Goal: Information Seeking & Learning: Learn about a topic

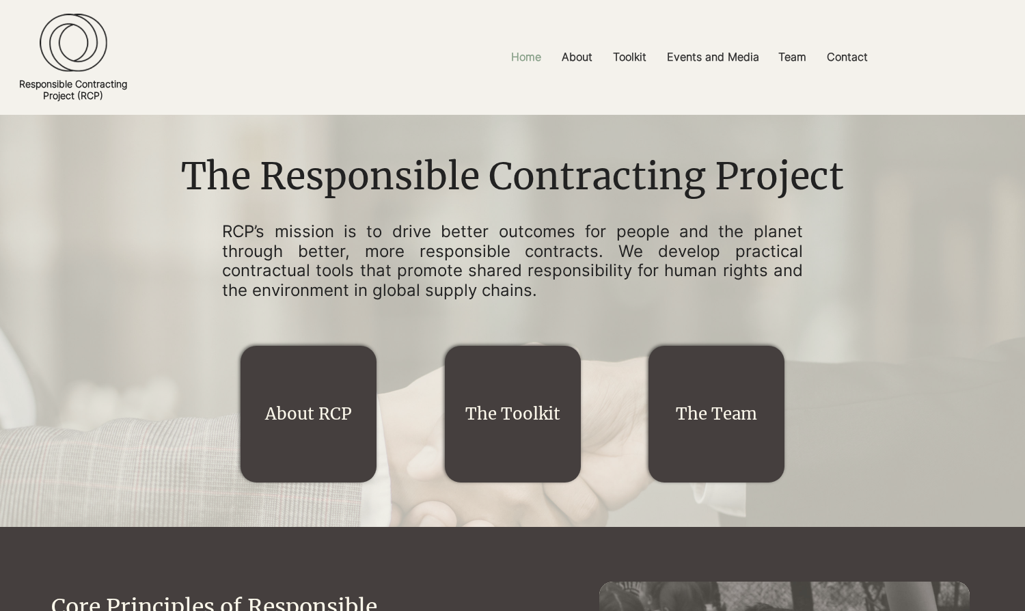
click at [526, 57] on p "Home" at bounding box center [526, 57] width 44 height 31
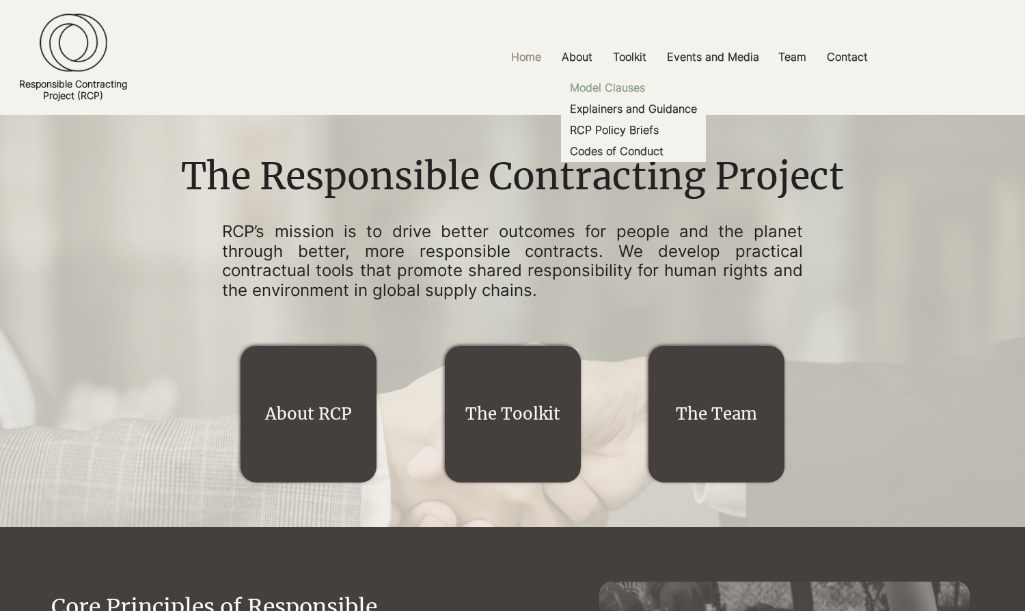
click at [633, 94] on p "Model Clauses" at bounding box center [607, 87] width 86 height 21
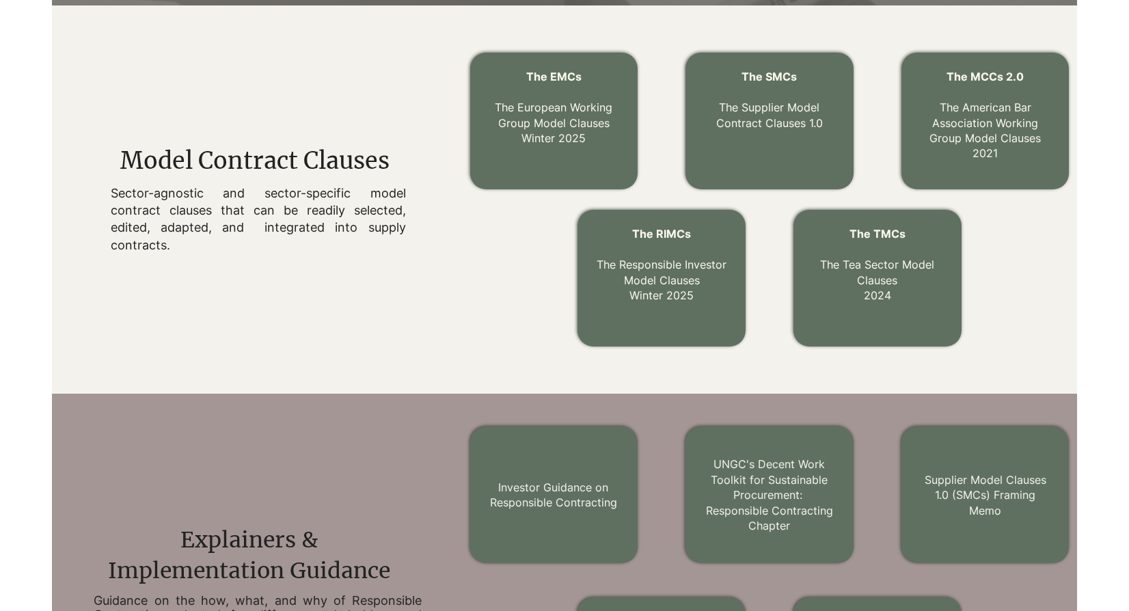
scroll to position [441, 0]
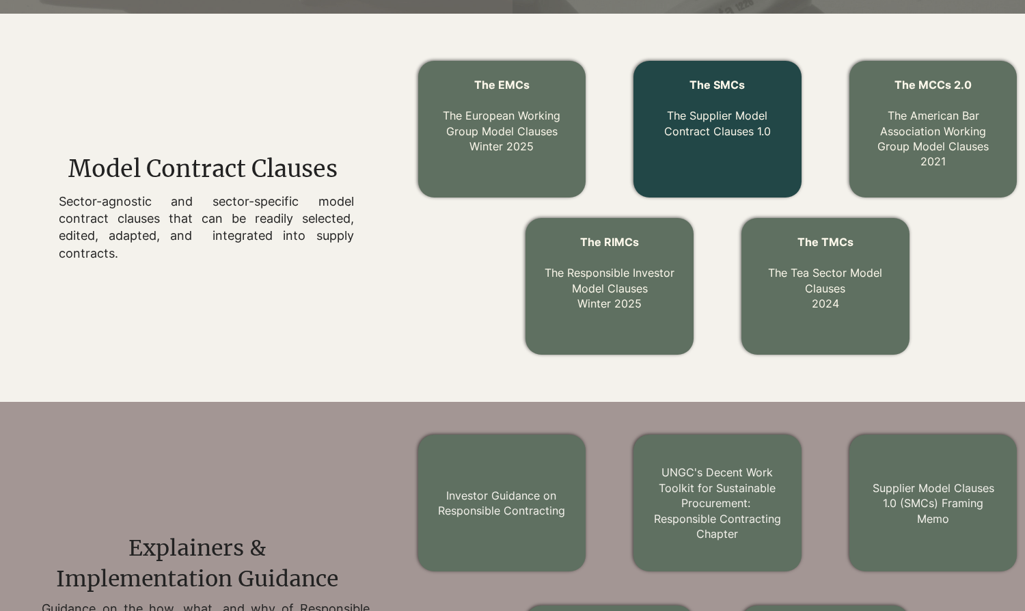
click at [696, 84] on span "The SMCs" at bounding box center [717, 85] width 55 height 14
drag, startPoint x: 720, startPoint y: 128, endPoint x: 724, endPoint y: 94, distance: 34.5
click at [720, 128] on p "The Supplier Model Contract Clauses 1.0" at bounding box center [717, 116] width 141 height 46
click at [731, 127] on p "The Supplier Model Contract Clauses 1.0" at bounding box center [717, 116] width 141 height 46
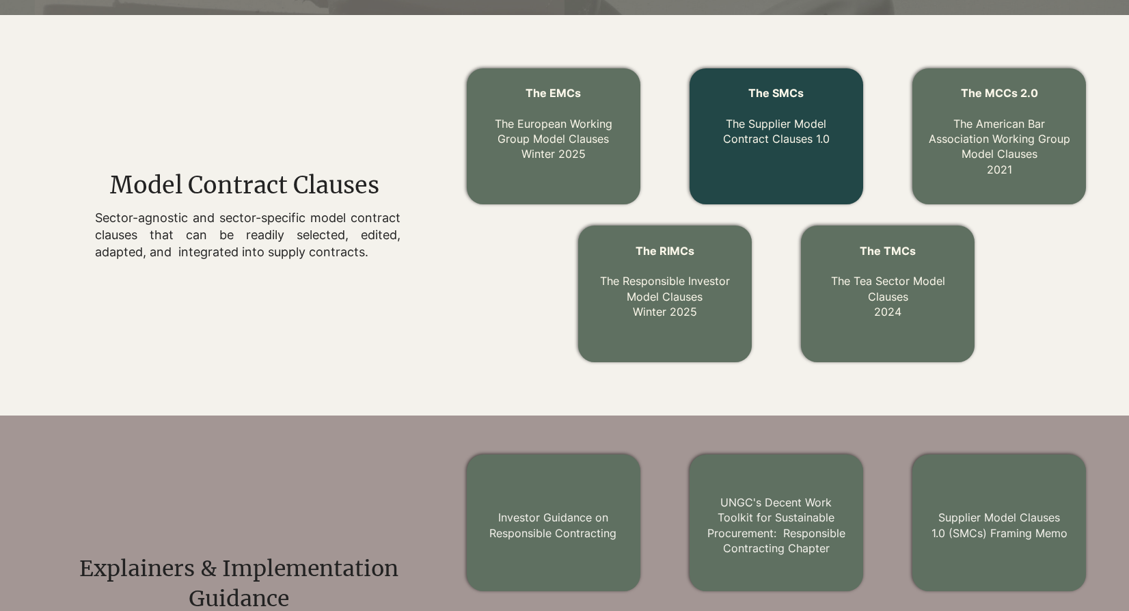
click at [767, 91] on span "The SMCs" at bounding box center [775, 93] width 55 height 14
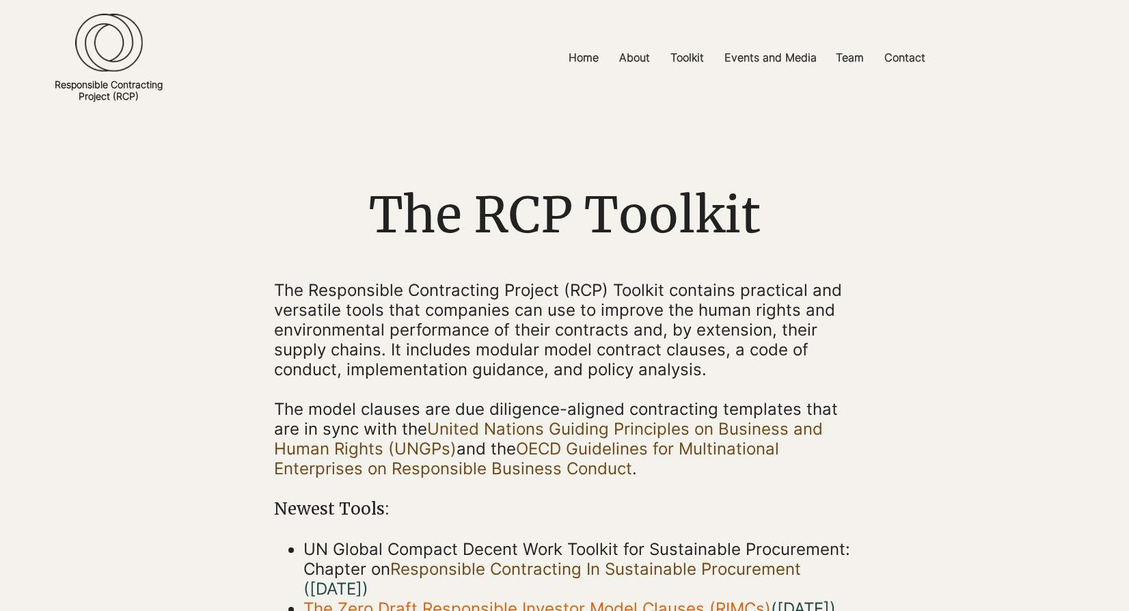
scroll to position [1, 0]
click at [692, 53] on p "Toolkit" at bounding box center [687, 57] width 47 height 31
click at [701, 60] on p "Toolkit" at bounding box center [687, 57] width 47 height 31
click at [694, 59] on p "Toolkit" at bounding box center [687, 57] width 47 height 31
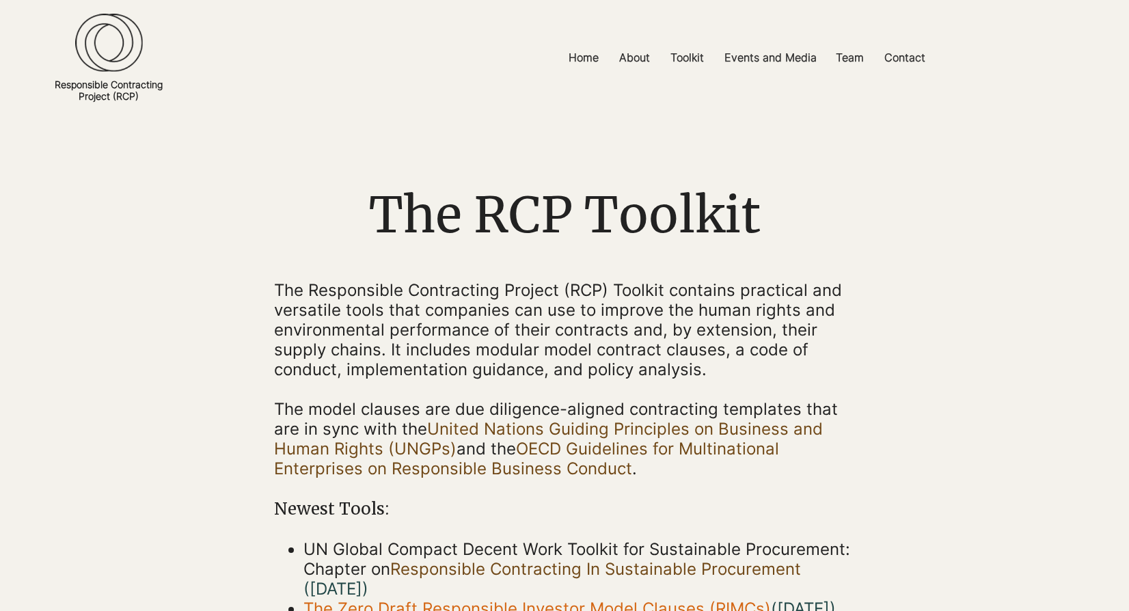
click at [116, 31] on img at bounding box center [109, 43] width 68 height 59
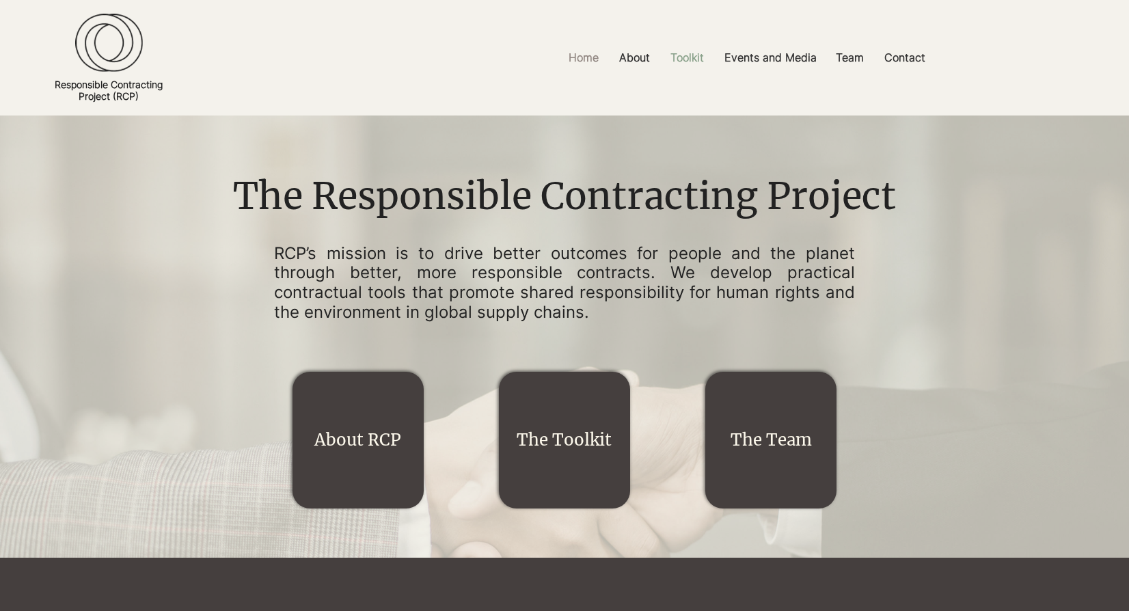
click at [687, 61] on p "Toolkit" at bounding box center [687, 57] width 47 height 31
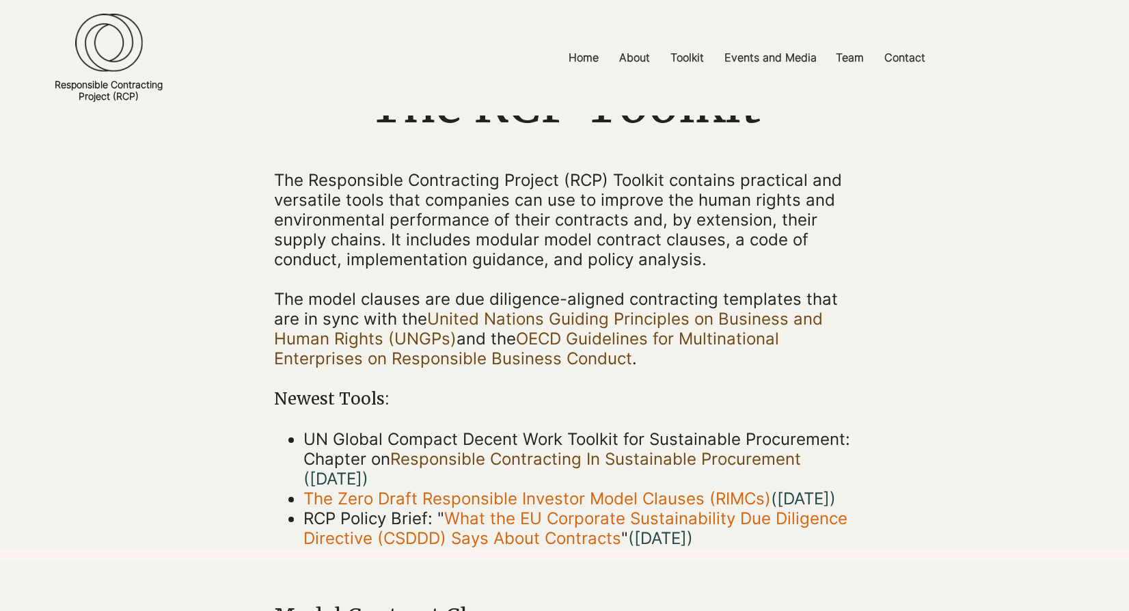
scroll to position [111, 0]
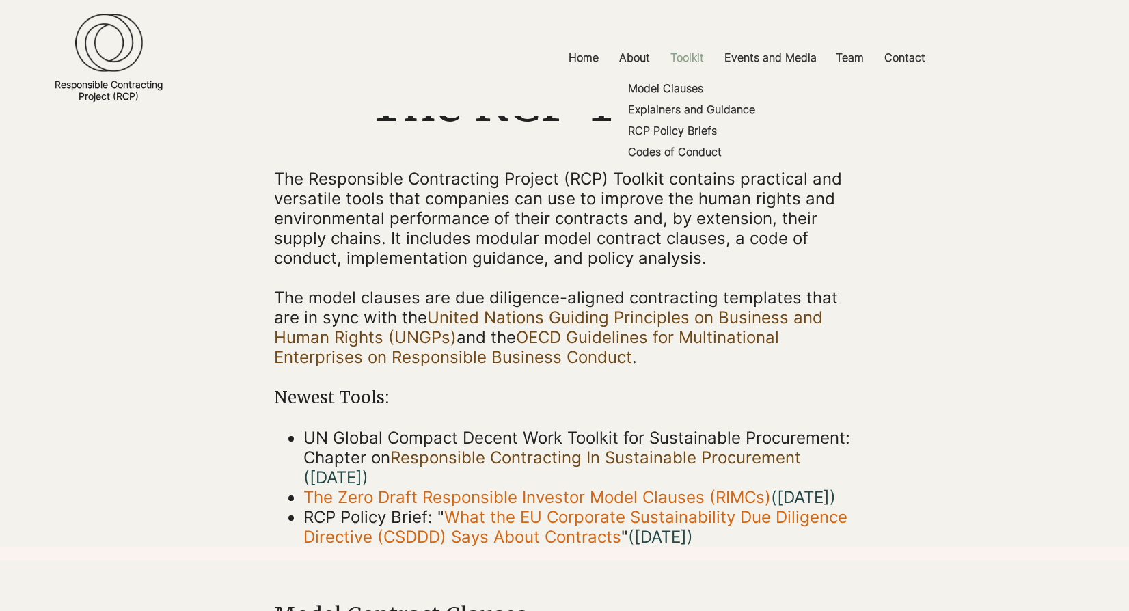
click at [694, 55] on p "Toolkit" at bounding box center [687, 57] width 47 height 31
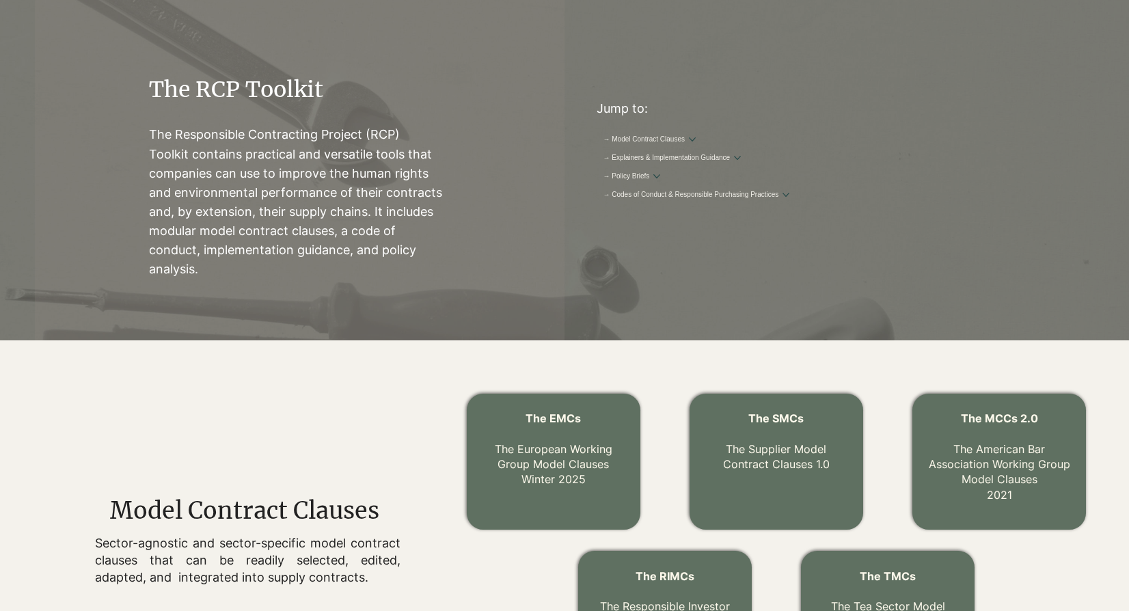
scroll to position [160, 0]
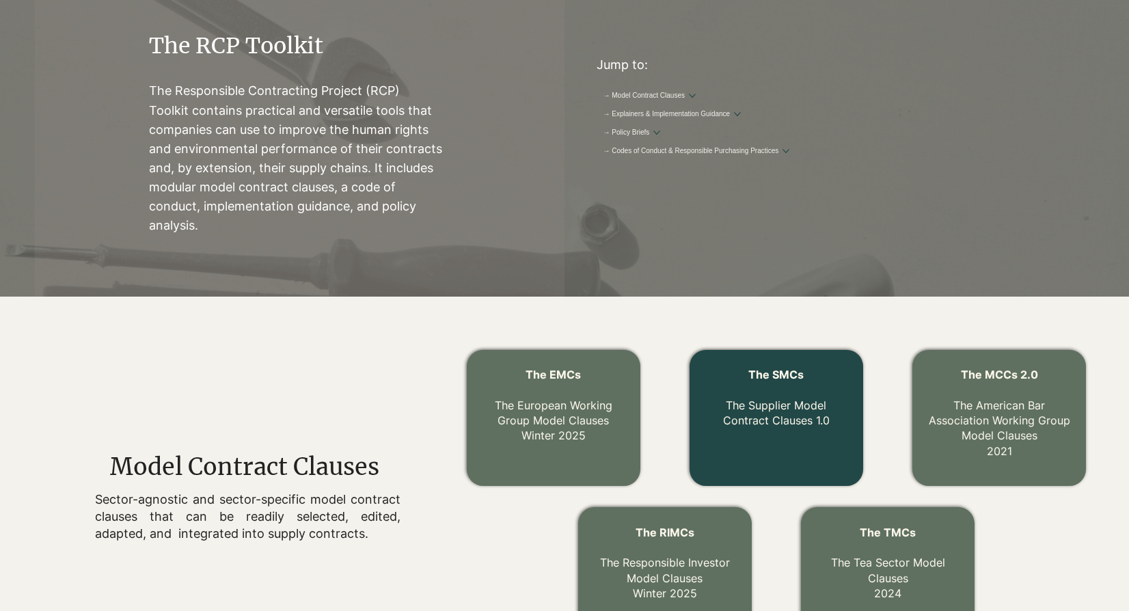
click at [778, 407] on link "The Supplier Model Contract Clauses 1.0" at bounding box center [776, 412] width 107 height 29
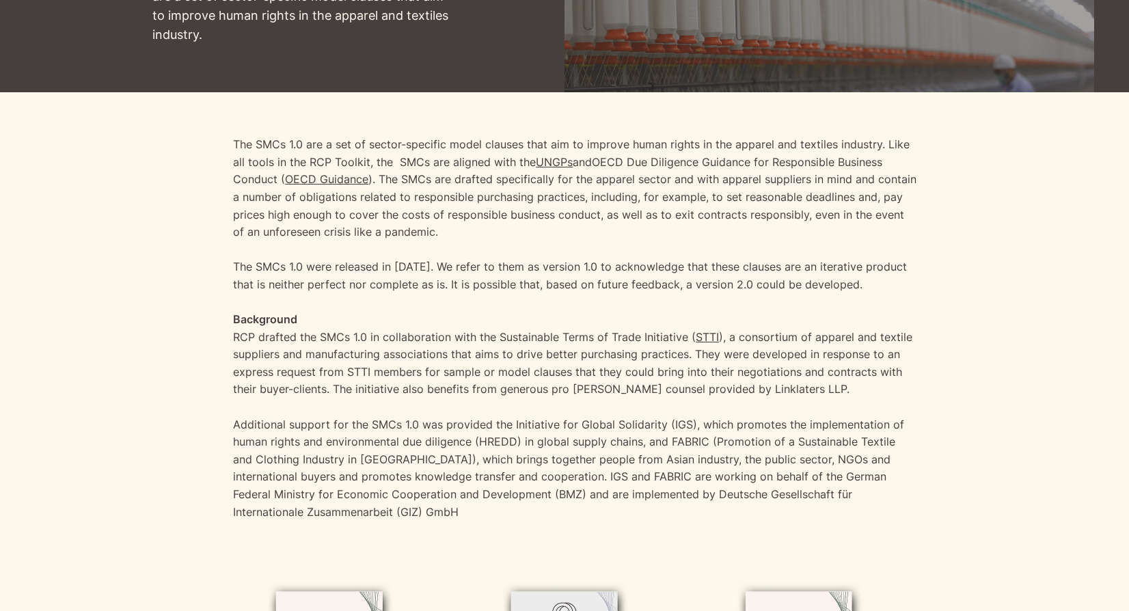
scroll to position [300, 0]
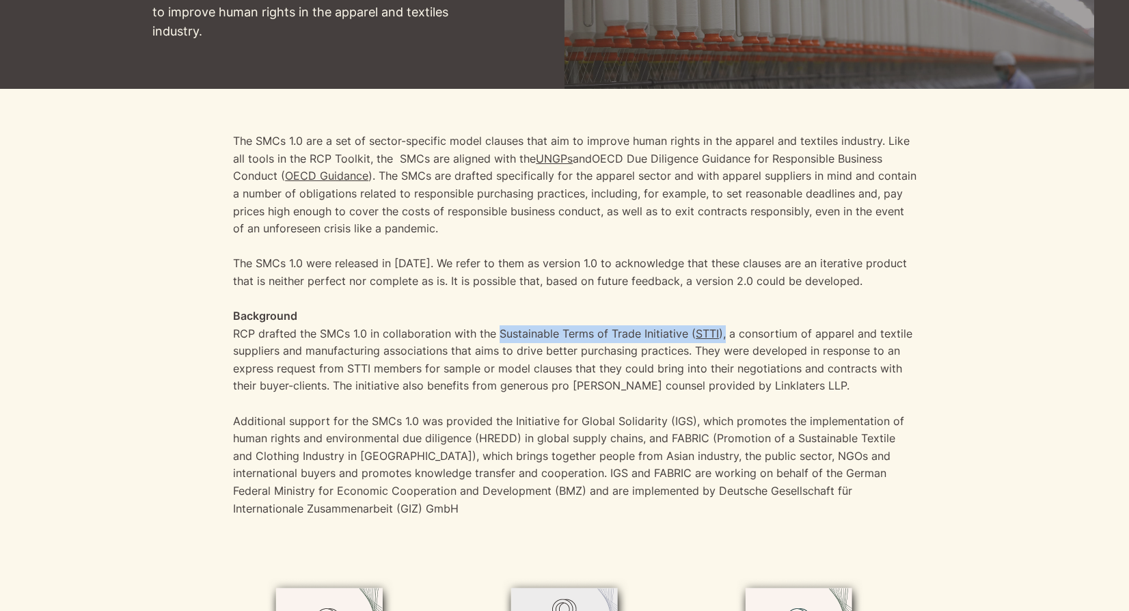
drag, startPoint x: 497, startPoint y: 336, endPoint x: 519, endPoint y: 122, distance: 215.6
click at [724, 337] on p "RCP drafted the SMCs 1.0 in collaboration with the Sustainable Terms of Trade I…" at bounding box center [574, 368] width 683 height 87
copy p "Sustainable Terms of Trade Initiative ( STTI ),"
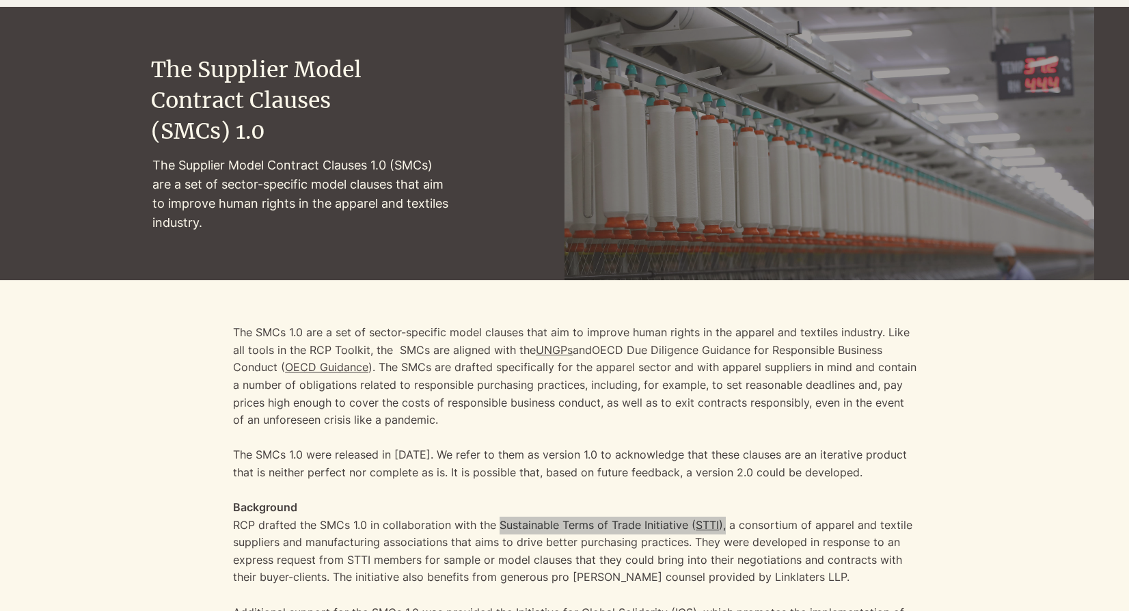
scroll to position [0, 0]
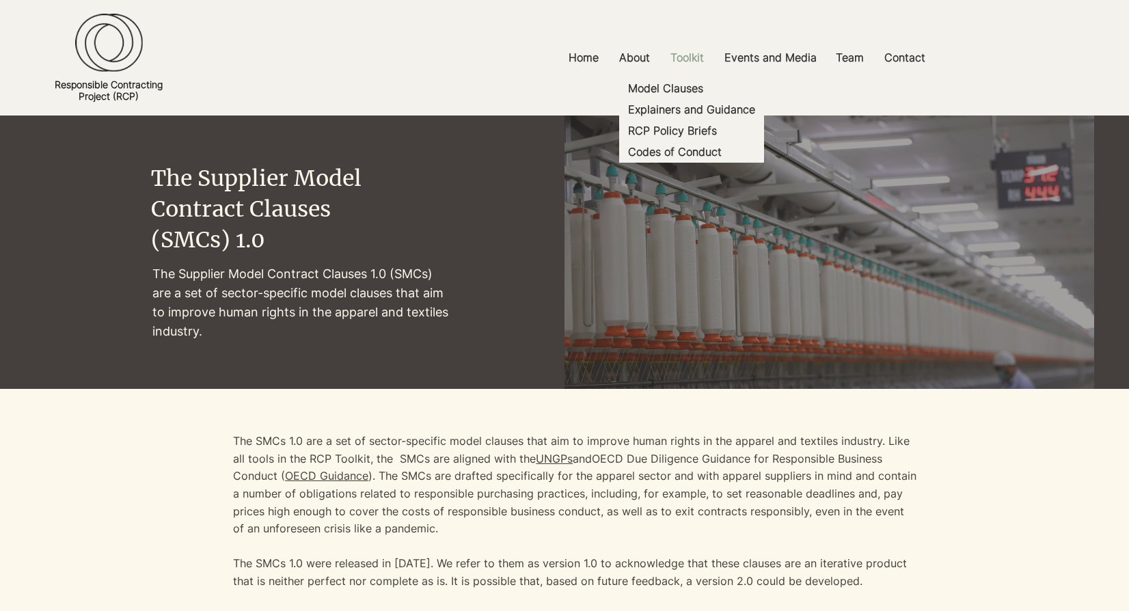
click at [685, 59] on p "Toolkit" at bounding box center [687, 57] width 47 height 31
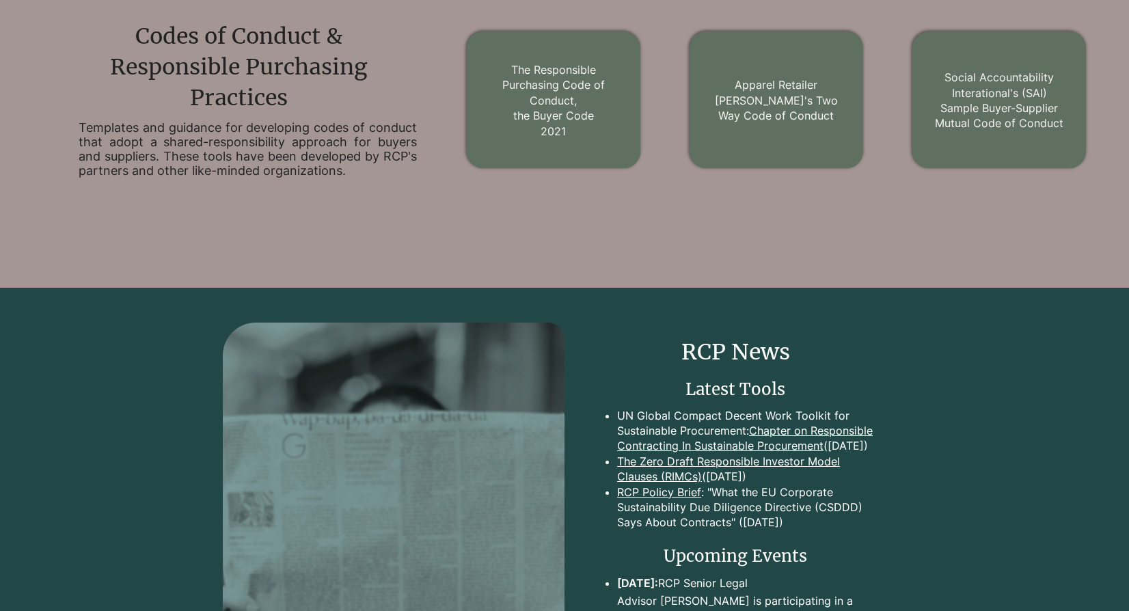
scroll to position [1715, 0]
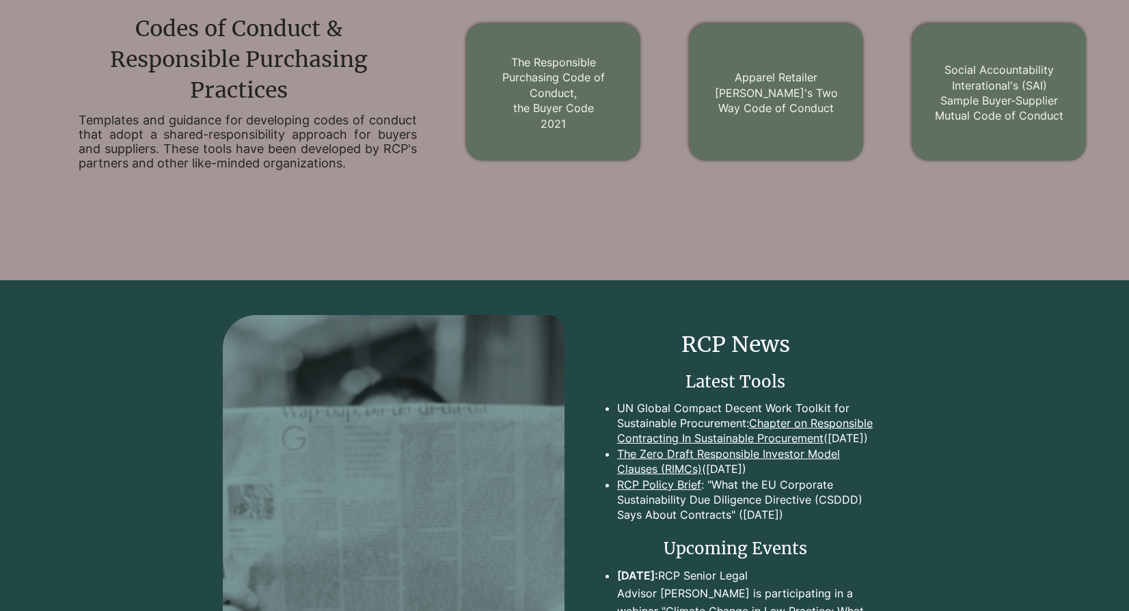
click at [768, 422] on link "Chapter on Responsible Contracting In Sustainable Procurement" at bounding box center [745, 430] width 256 height 29
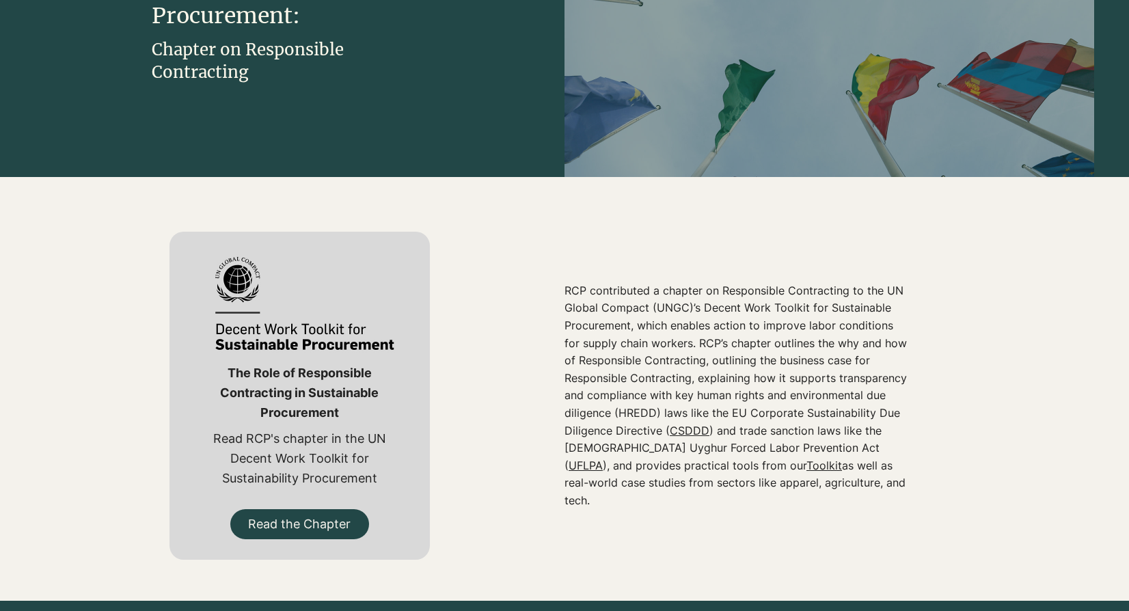
scroll to position [299, 0]
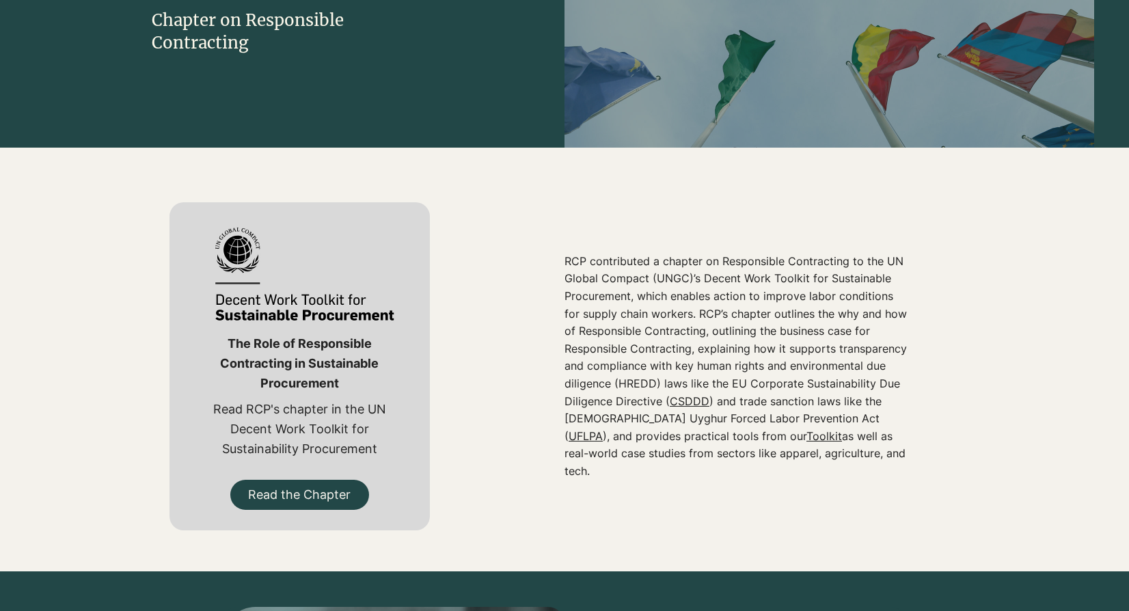
drag, startPoint x: 567, startPoint y: 270, endPoint x: 813, endPoint y: 463, distance: 312.9
click at [813, 463] on p "RCP contributed a chapter on Responsible Contracting to the UN Global Compact (…" at bounding box center [736, 367] width 344 height 228
copy p "RCP contributed a chapter on Responsible Contracting to the UN Global Compact (…"
click at [283, 495] on span "Read the Chapter" at bounding box center [299, 494] width 103 height 17
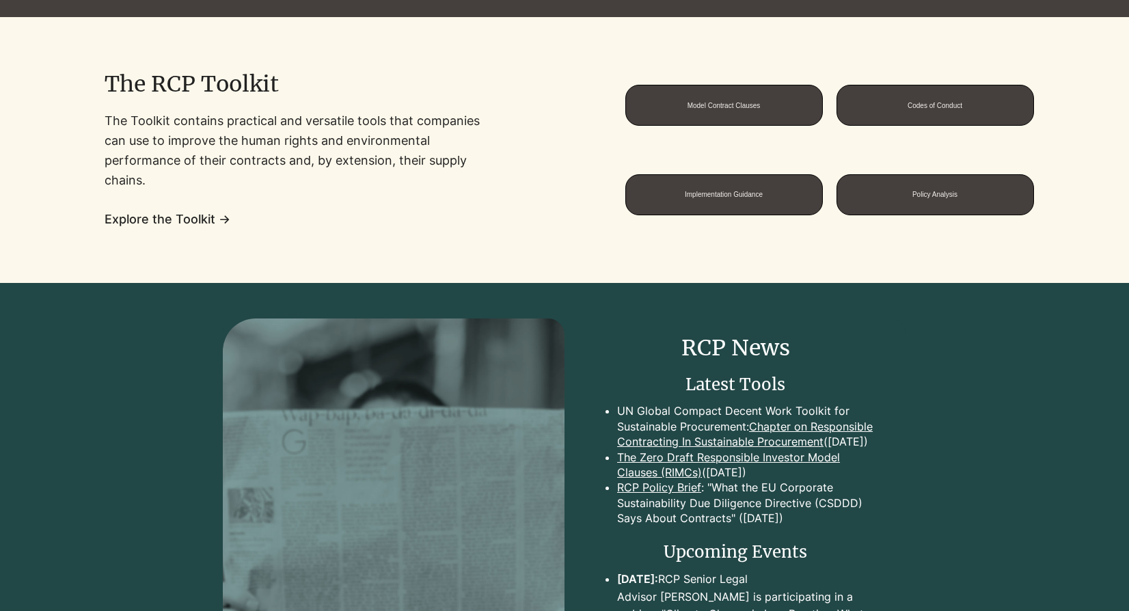
scroll to position [1126, 0]
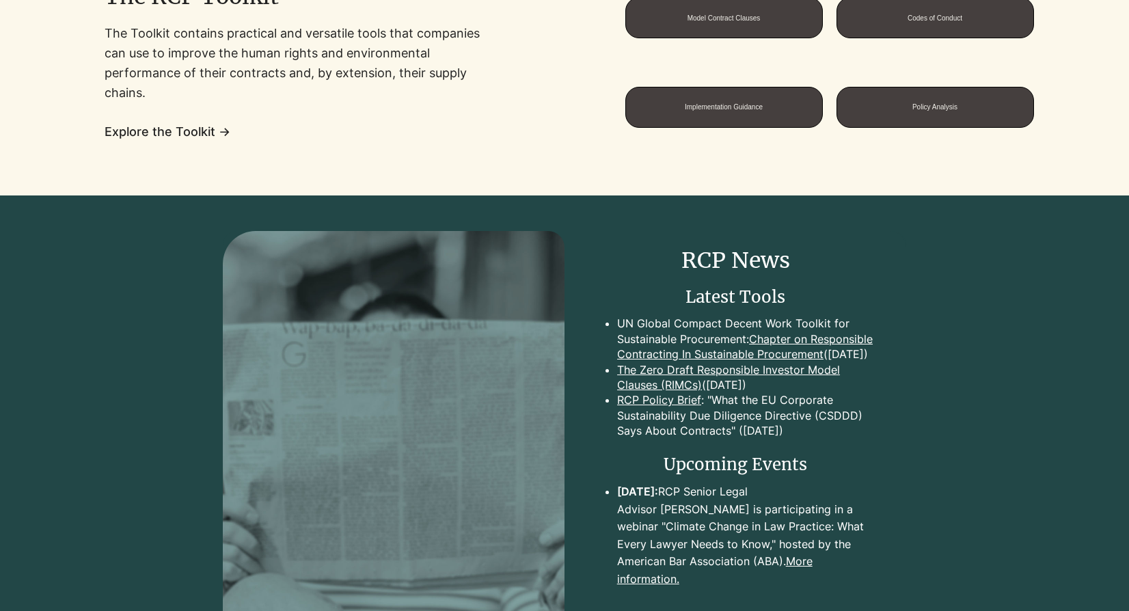
click at [813, 352] on link "Chapter on Responsible Contracting In Sustainable Procurement" at bounding box center [745, 346] width 256 height 29
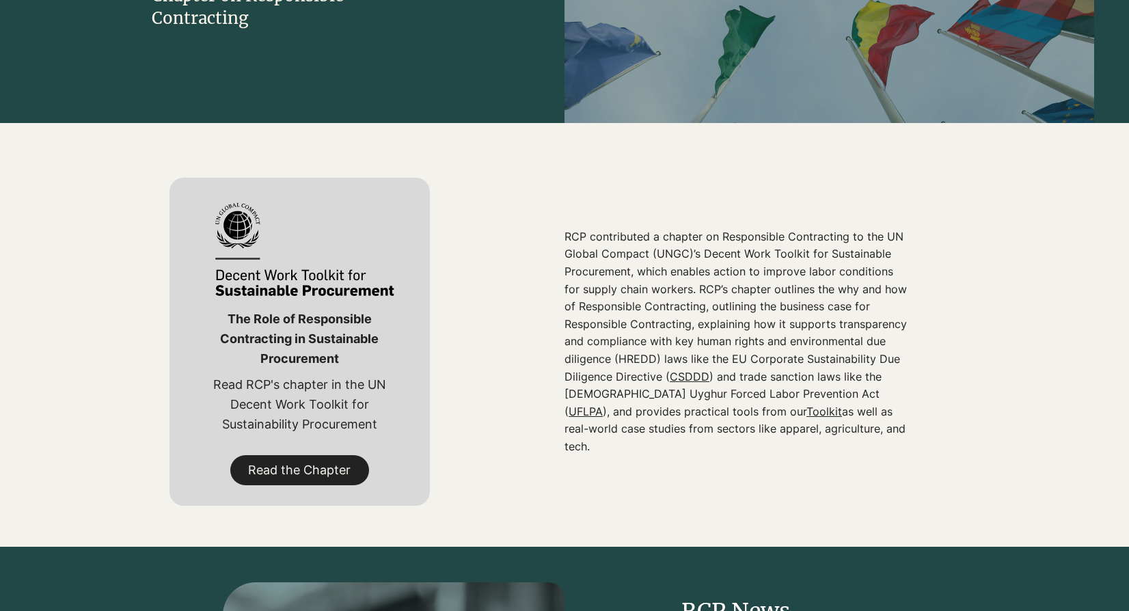
scroll to position [333, 0]
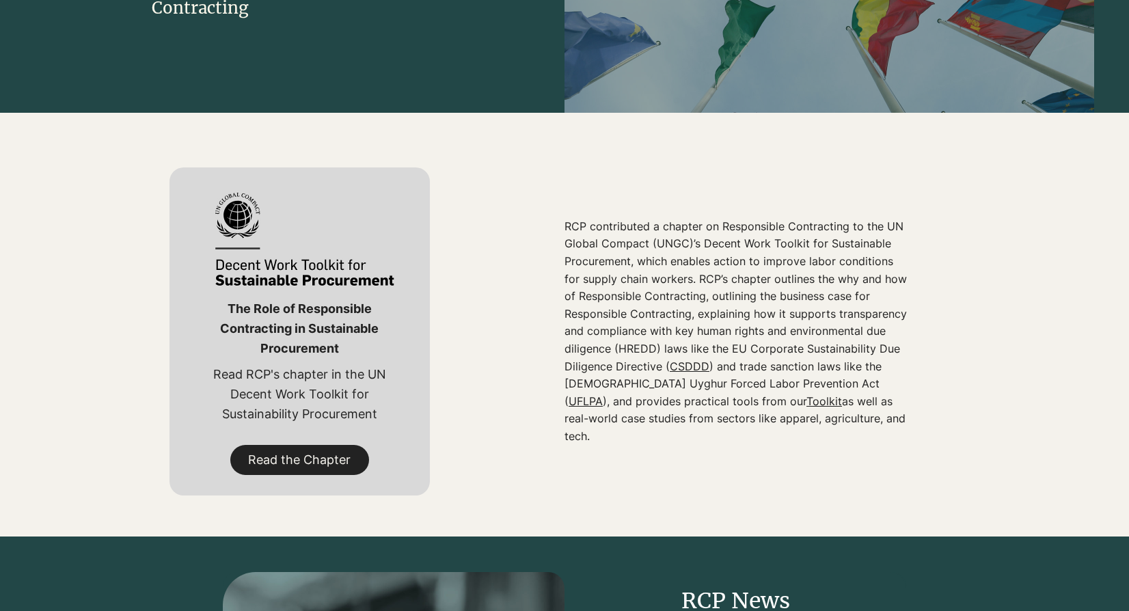
click at [323, 456] on span "Read the Chapter" at bounding box center [299, 459] width 103 height 17
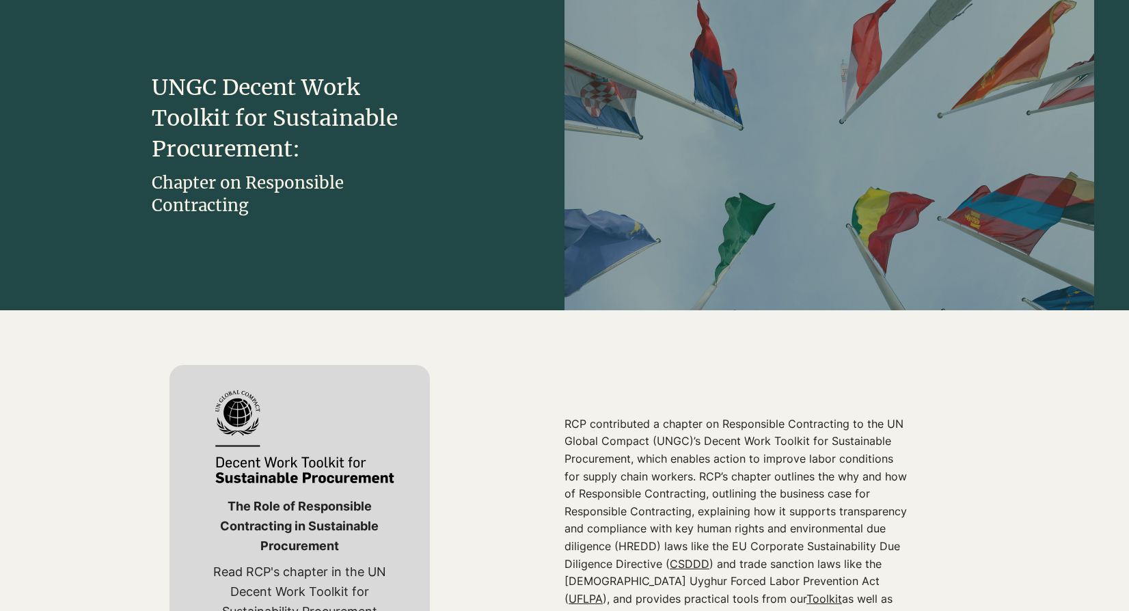
scroll to position [0, 0]
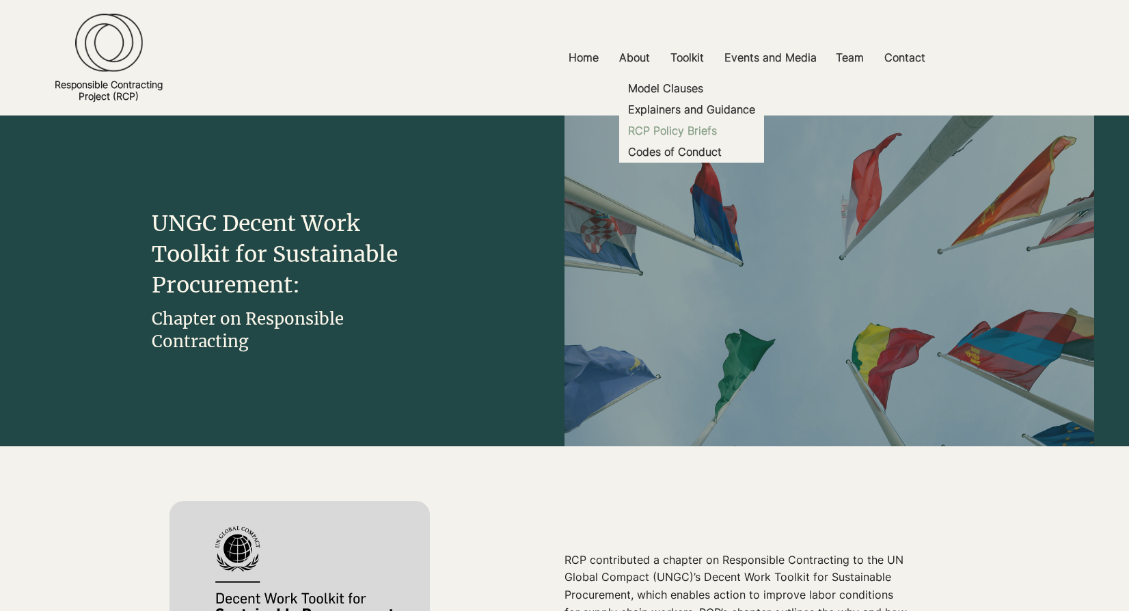
click at [684, 134] on p "RCP Policy Briefs" at bounding box center [673, 130] width 100 height 21
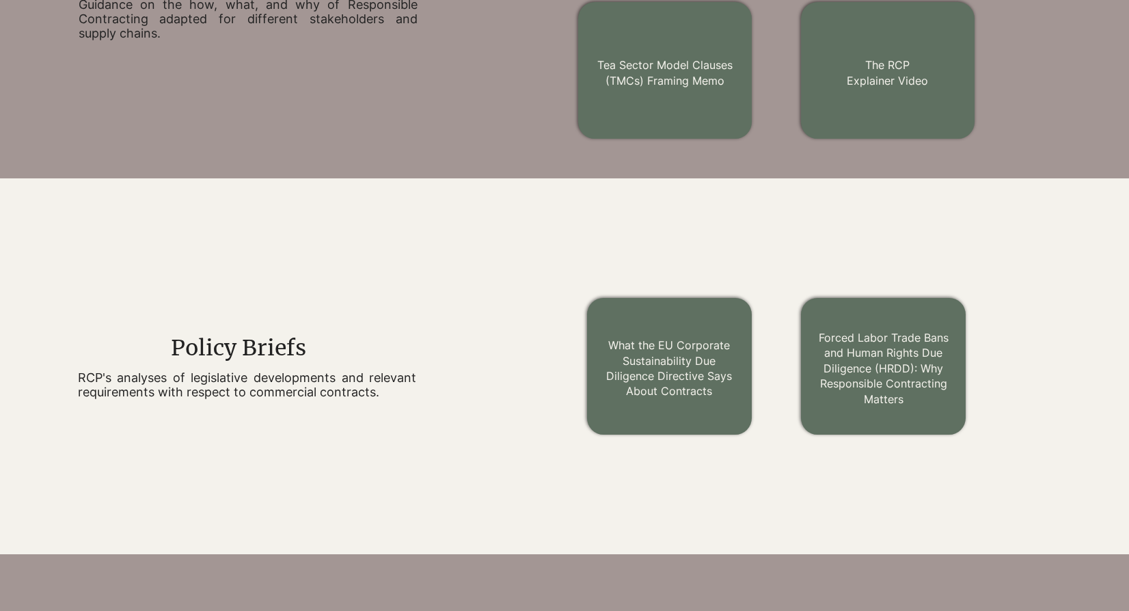
scroll to position [1067, 0]
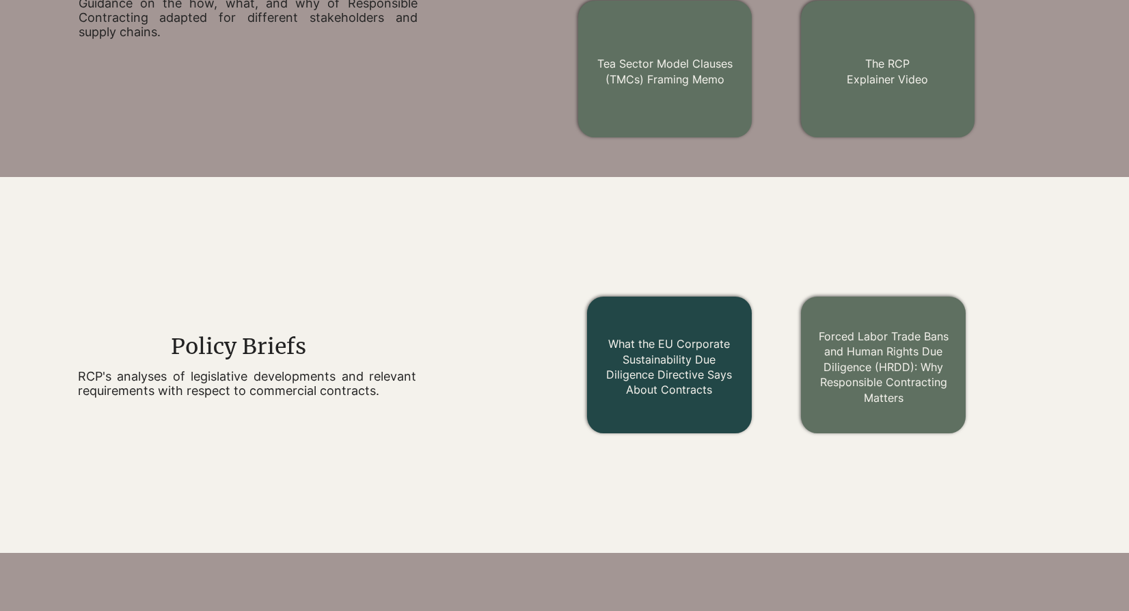
click at [672, 373] on link "What the EU Corporate Sustainability Due Diligence Directive Says About Contrac…" at bounding box center [669, 366] width 126 height 59
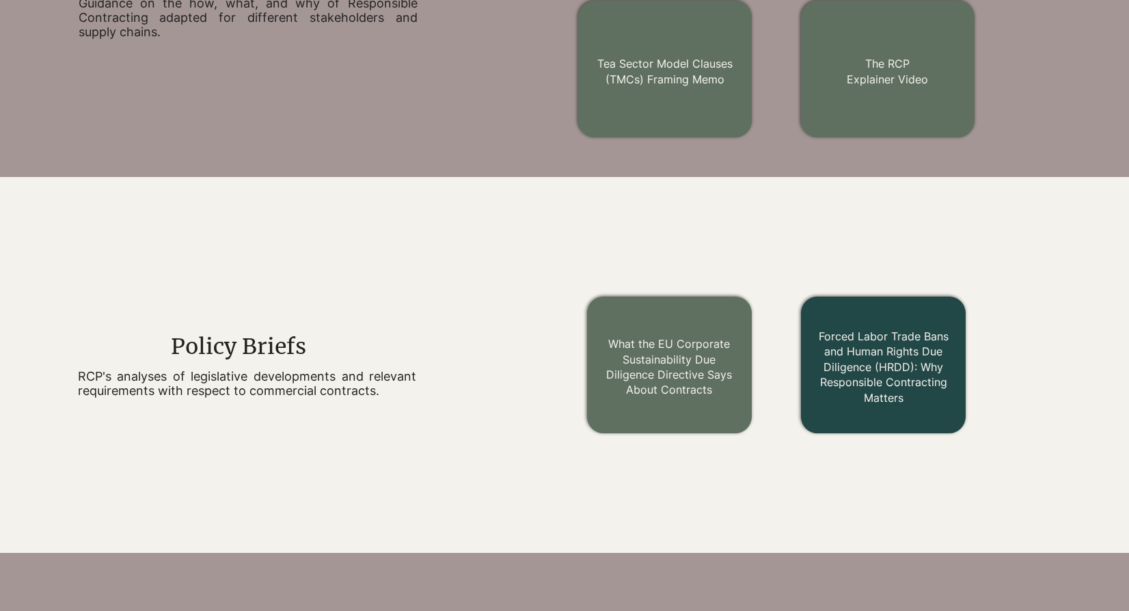
click at [841, 357] on link "Forced Labor Trade Bans and Human Rights Due Diligence (HRDD): Why Responsible …" at bounding box center [884, 366] width 130 height 75
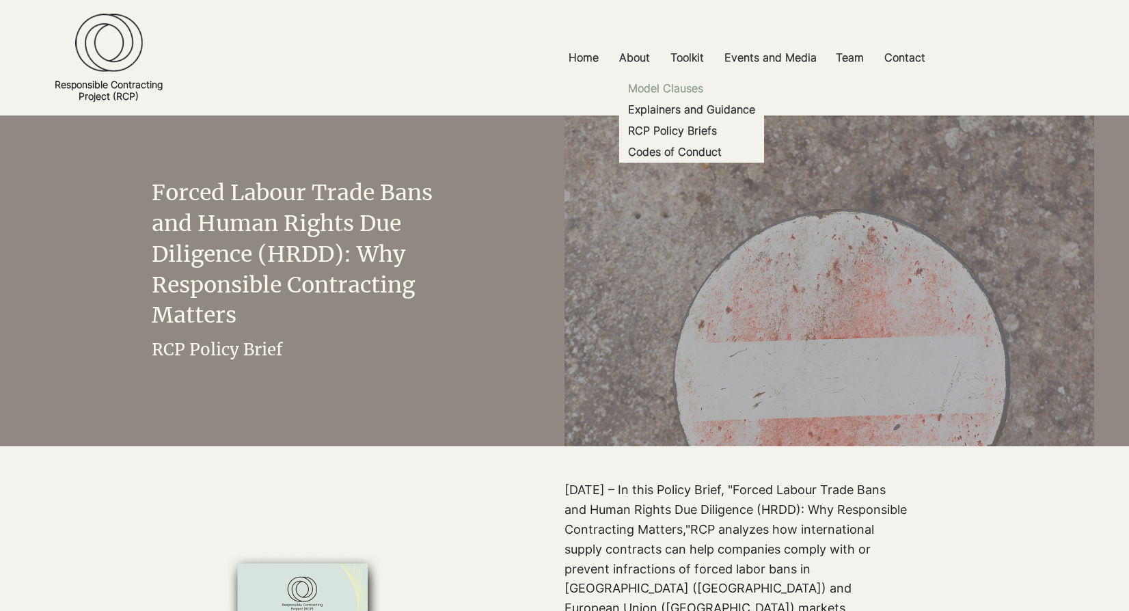
click at [682, 87] on p "Model Clauses" at bounding box center [666, 88] width 86 height 21
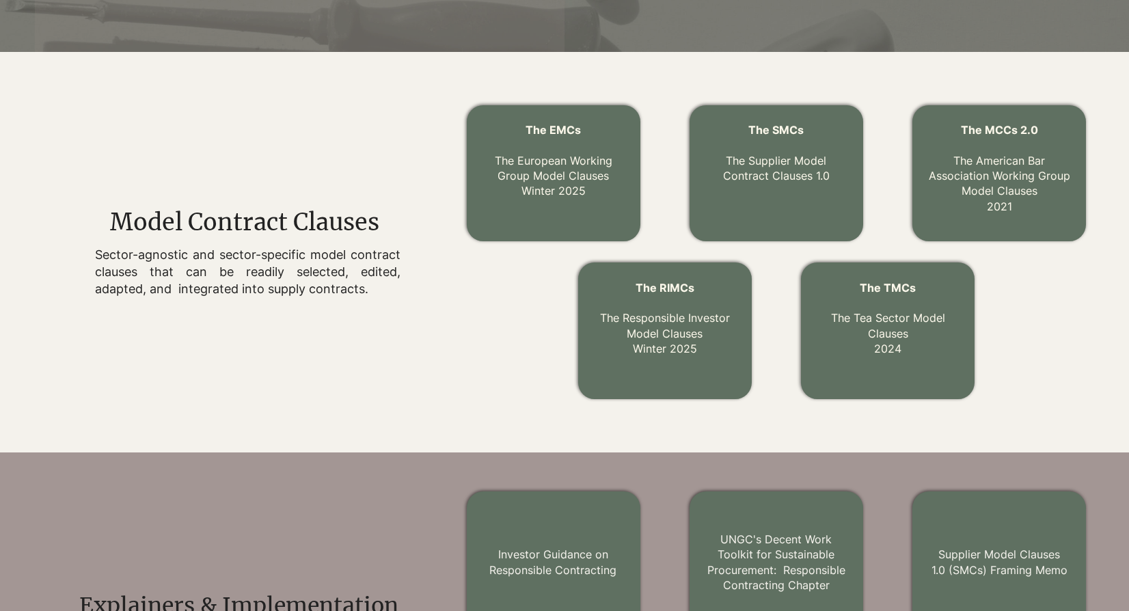
scroll to position [403, 0]
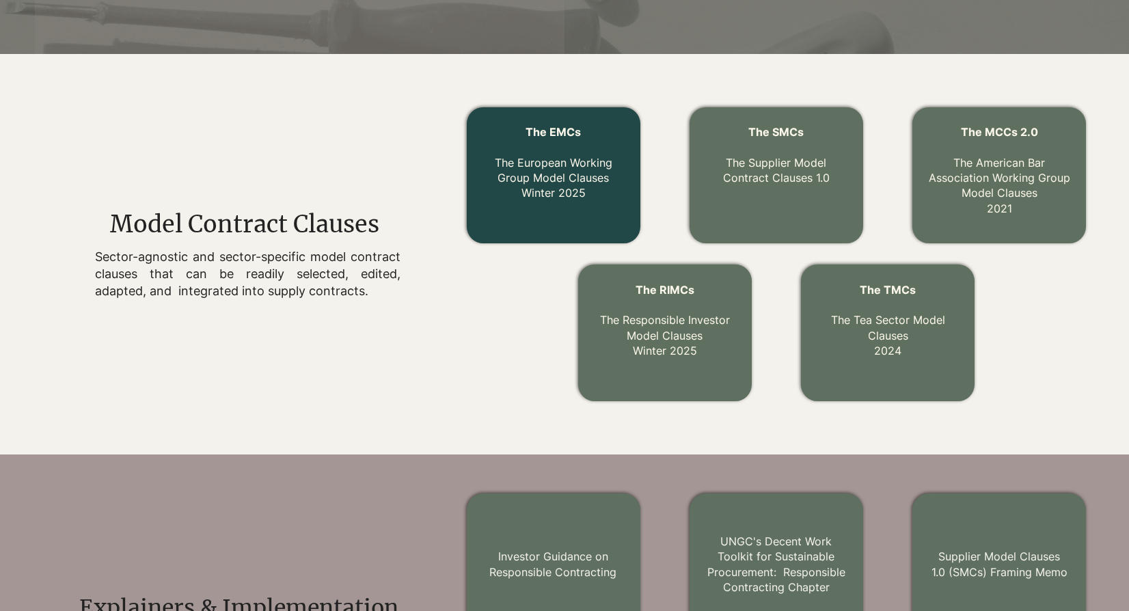
click at [561, 177] on link "The EMCs The European Working Group Model Clauses Winter 2025" at bounding box center [554, 162] width 118 height 75
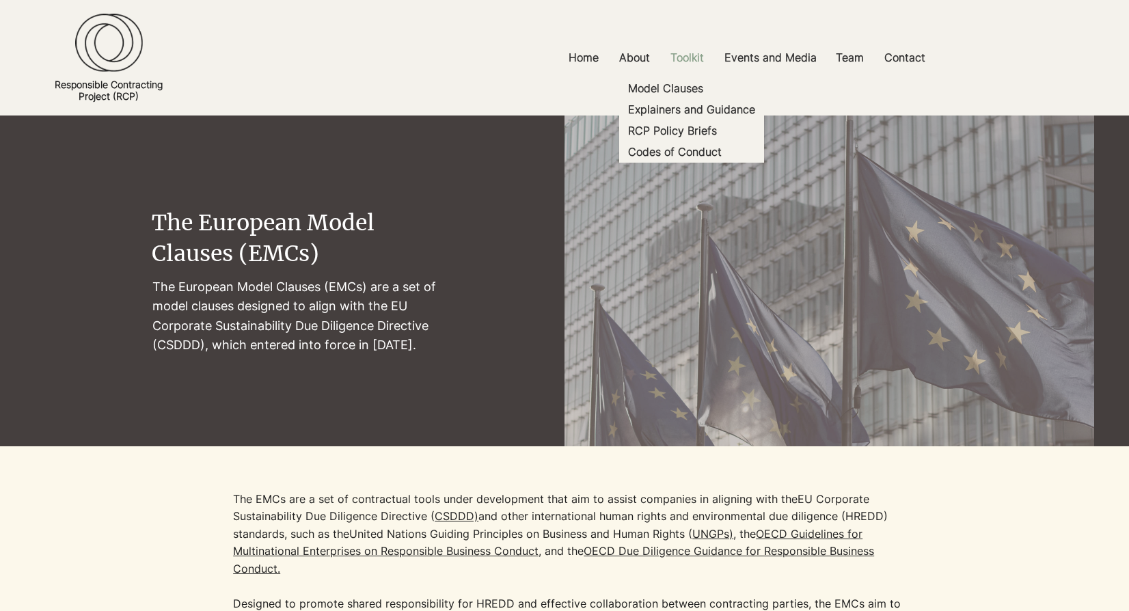
click at [687, 55] on p "Toolkit" at bounding box center [687, 57] width 47 height 31
click at [685, 54] on p "Toolkit" at bounding box center [687, 57] width 47 height 31
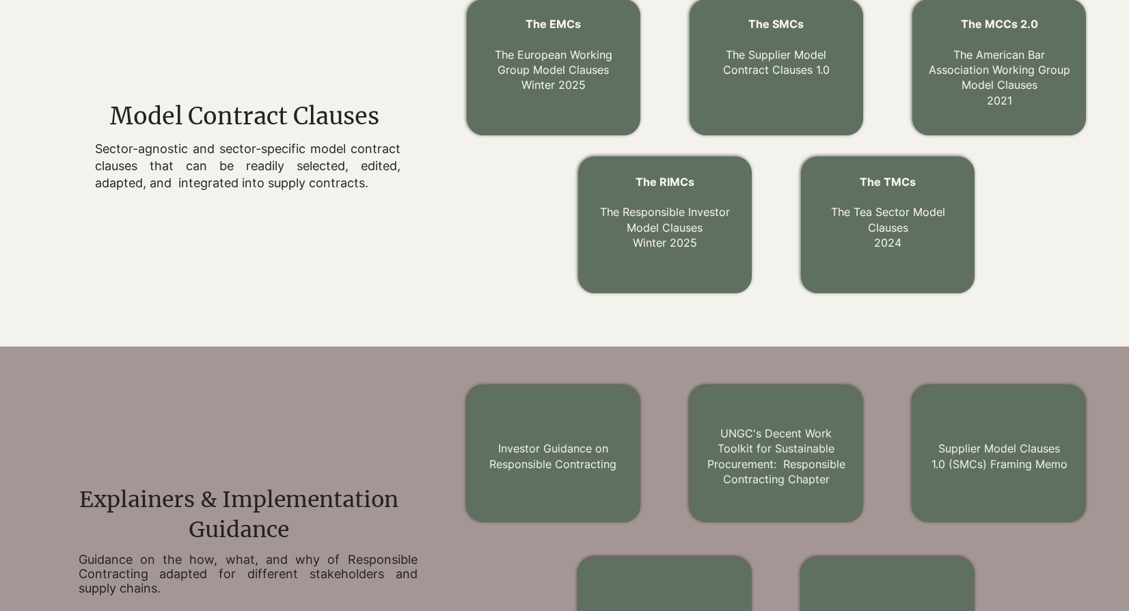
scroll to position [520, 0]
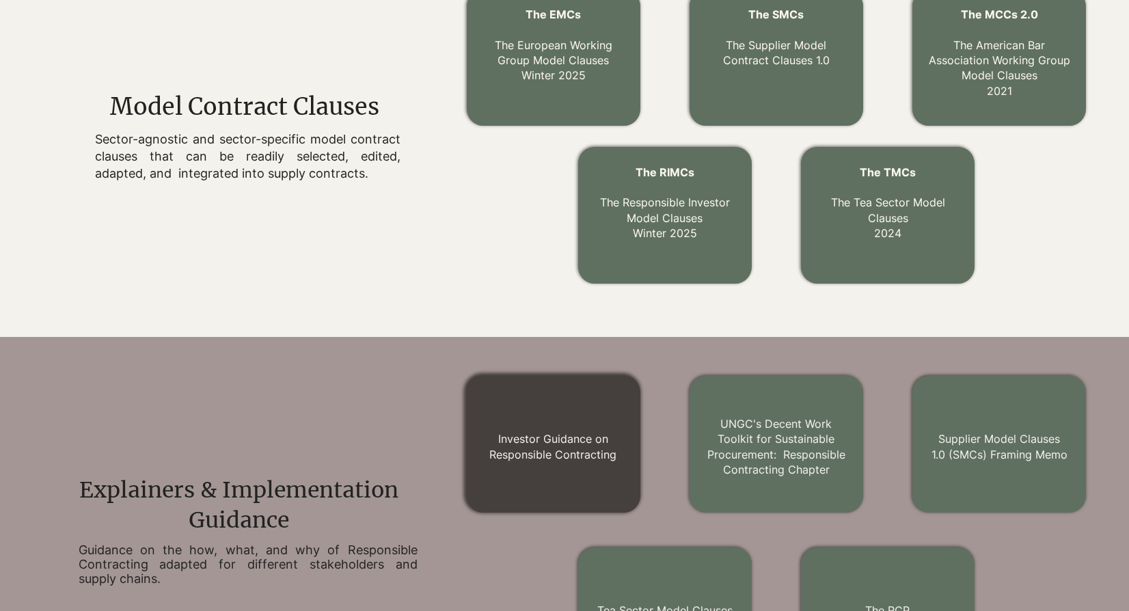
click at [582, 456] on link "Investor Guidance on Responsible Contracting" at bounding box center [552, 446] width 127 height 29
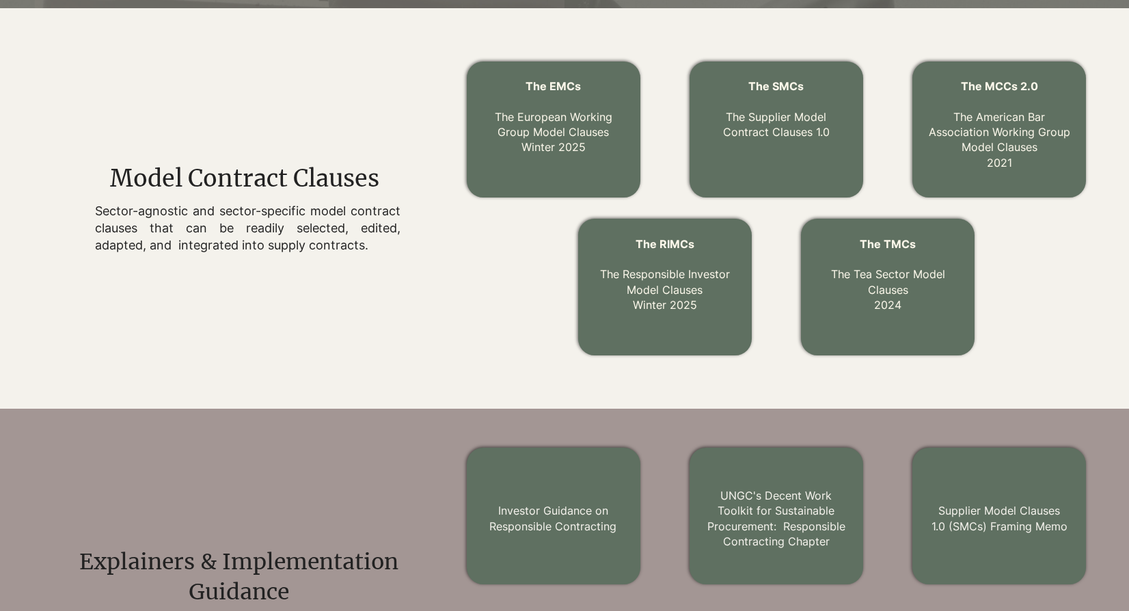
scroll to position [445, 0]
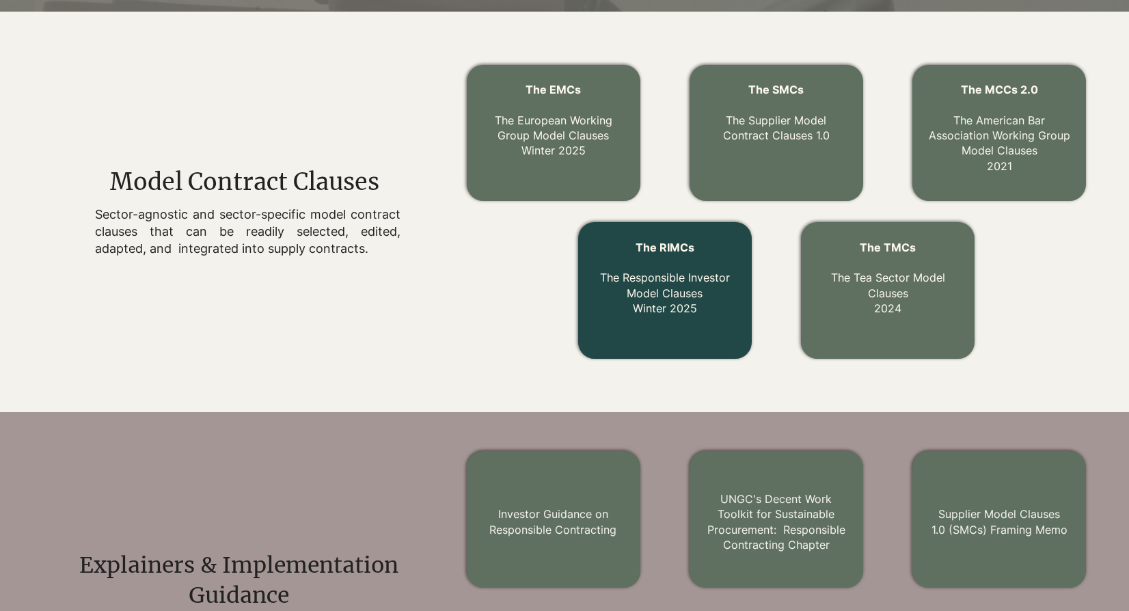
click at [675, 248] on span "The RIMCs" at bounding box center [665, 248] width 59 height 14
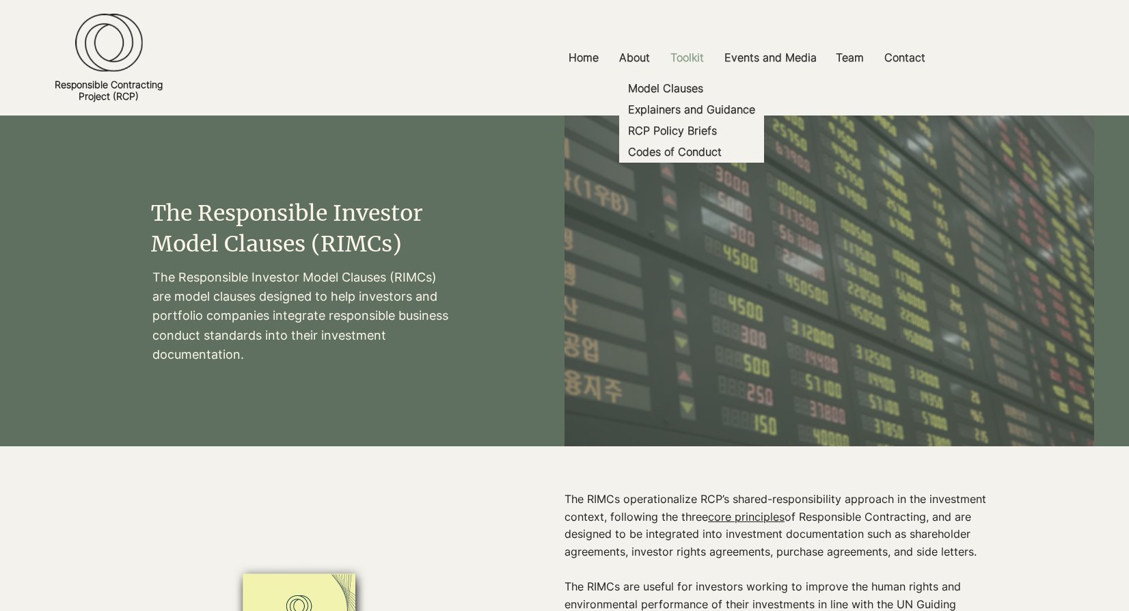
click at [681, 57] on p "Toolkit" at bounding box center [687, 57] width 47 height 31
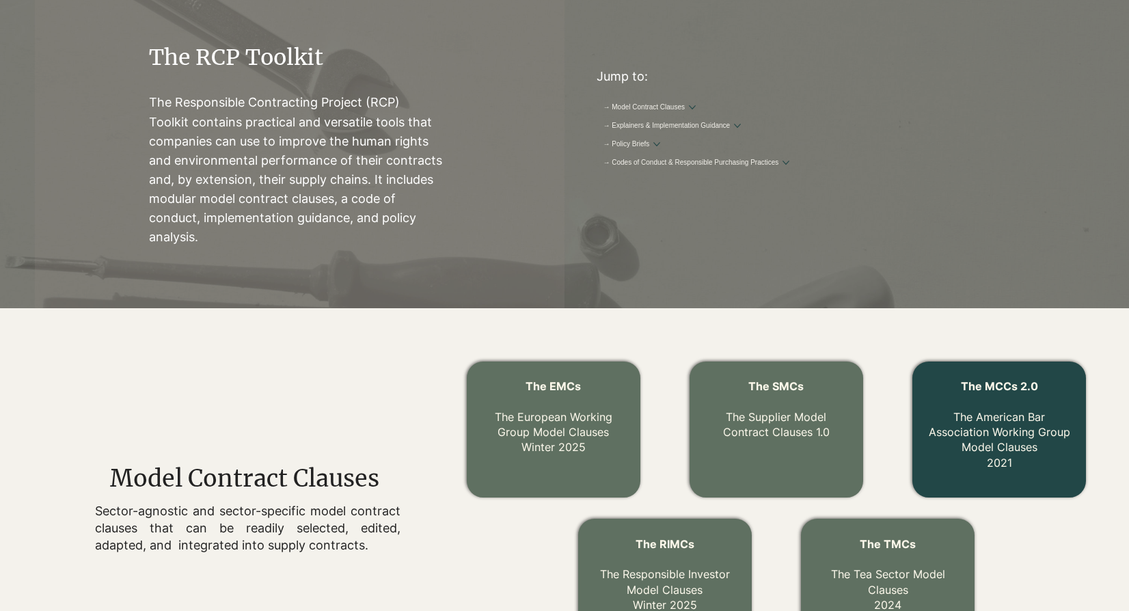
scroll to position [154, 0]
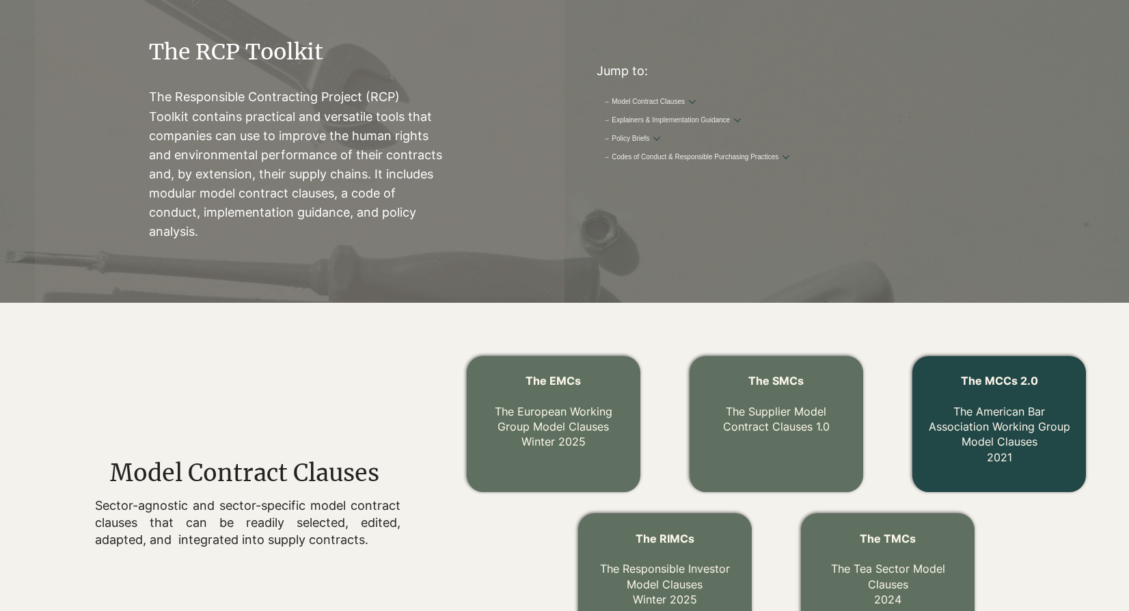
click at [990, 424] on link "The MCCs 2.0 The American Bar Association Working Group Model Clauses 2021" at bounding box center [999, 419] width 141 height 90
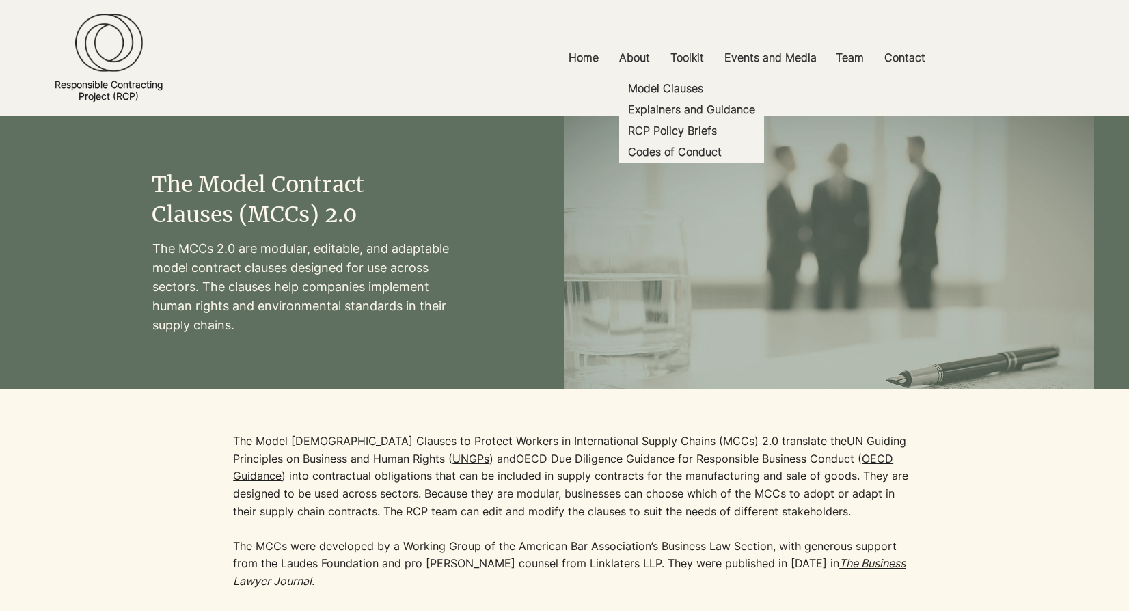
click at [698, 63] on p "Toolkit" at bounding box center [687, 57] width 47 height 31
